Goal: Navigation & Orientation: Find specific page/section

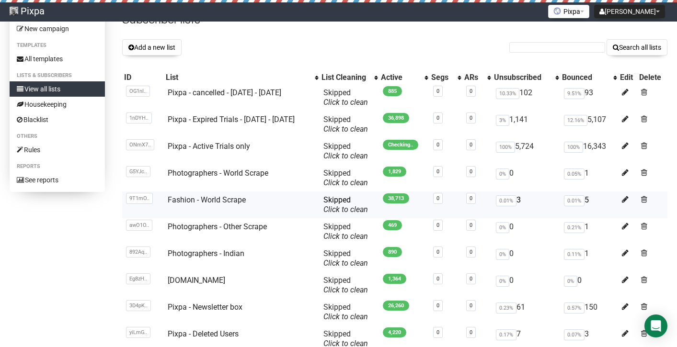
scroll to position [123, 0]
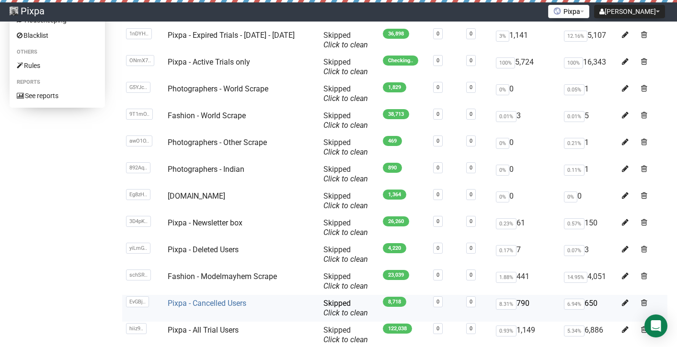
click at [210, 306] on link "Pixpa - Cancelled Users" at bounding box center [207, 303] width 79 height 9
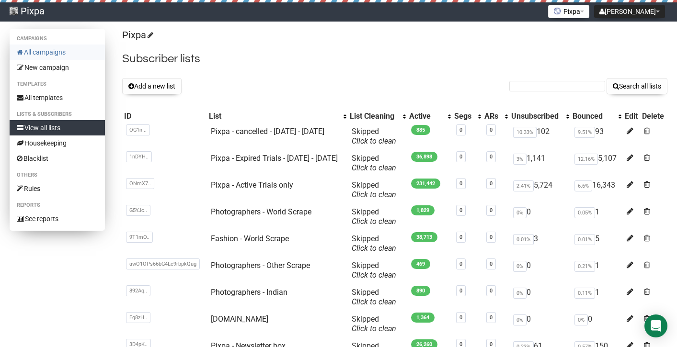
click at [49, 54] on link "All campaigns" at bounding box center [57, 52] width 95 height 15
